Goal: Information Seeking & Learning: Learn about a topic

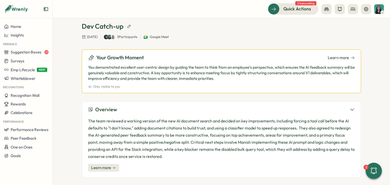
scroll to position [51, 0]
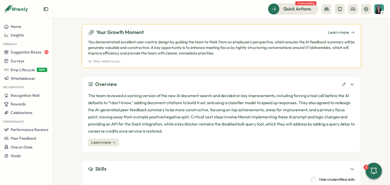
click at [99, 138] on div "The team reviewed a working version of the new AI document search and decided o…" at bounding box center [221, 119] width 266 height 54
click at [101, 140] on span "Learn more" at bounding box center [101, 143] width 20 height 6
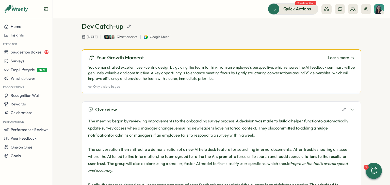
scroll to position [0, 0]
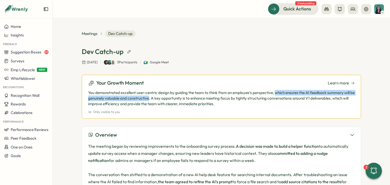
drag, startPoint x: 274, startPoint y: 93, endPoint x: 153, endPoint y: 97, distance: 121.0
click at [153, 97] on p "You demonstrated excellent user-centric design by guiding the team to think fro…" at bounding box center [221, 98] width 266 height 17
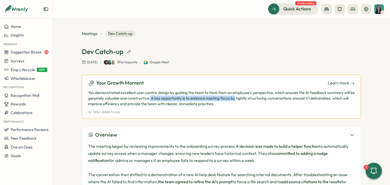
drag, startPoint x: 154, startPoint y: 98, endPoint x: 238, endPoint y: 98, distance: 83.9
click at [238, 98] on p "You demonstrated excellent user-centric design by guiding the team to think fro…" at bounding box center [221, 98] width 266 height 17
click at [225, 105] on p "You demonstrated excellent user-centric design by guiding the team to think fro…" at bounding box center [221, 98] width 266 height 17
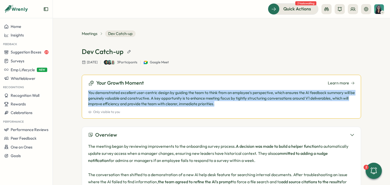
drag, startPoint x: 223, startPoint y: 104, endPoint x: 86, endPoint y: 94, distance: 137.6
click at [86, 94] on div "Your Growth Moment Learn more You demonstrated excellent user-centric design by…" at bounding box center [221, 97] width 279 height 44
click at [92, 95] on p "You demonstrated excellent user-centric design by guiding the team to think fro…" at bounding box center [221, 98] width 266 height 17
drag, startPoint x: 87, startPoint y: 94, endPoint x: 229, endPoint y: 103, distance: 142.6
click at [229, 103] on p "You demonstrated excellent user-centric design by guiding the team to think fro…" at bounding box center [221, 98] width 266 height 17
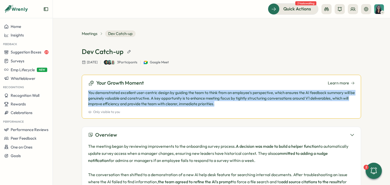
click at [228, 103] on p "You demonstrated excellent user-centric design by guiding the team to think fro…" at bounding box center [221, 98] width 266 height 17
